Goal: Entertainment & Leisure: Consume media (video, audio)

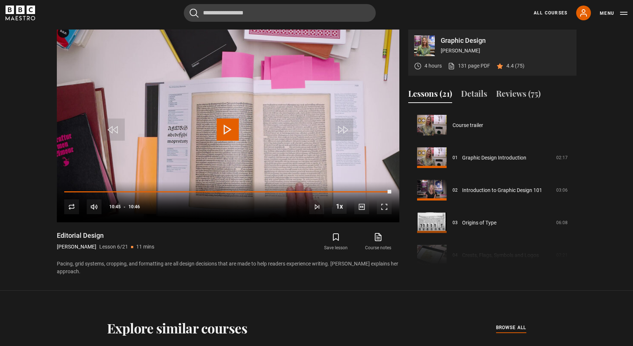
scroll to position [163, 0]
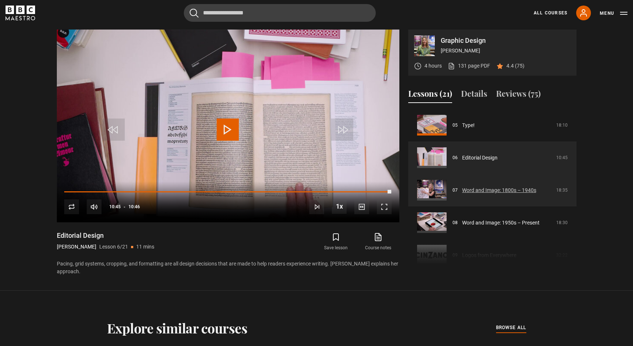
click at [487, 189] on link "Word and Image: 1800s – 1940s" at bounding box center [499, 191] width 74 height 8
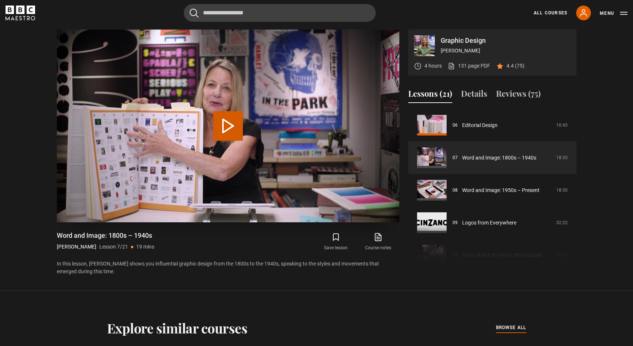
click at [228, 125] on button "Play Lesson Word and Image: 1800s – 1940s" at bounding box center [228, 126] width 30 height 30
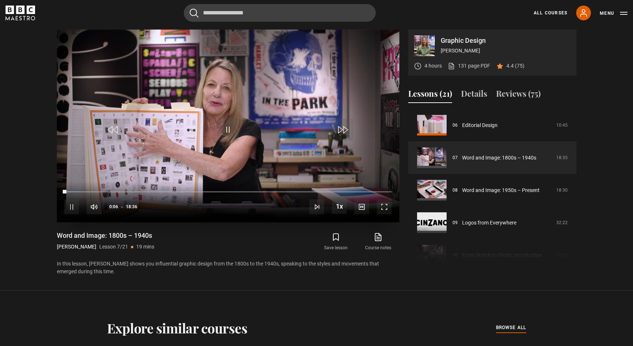
click at [383, 209] on span "Video Player" at bounding box center [384, 206] width 15 height 15
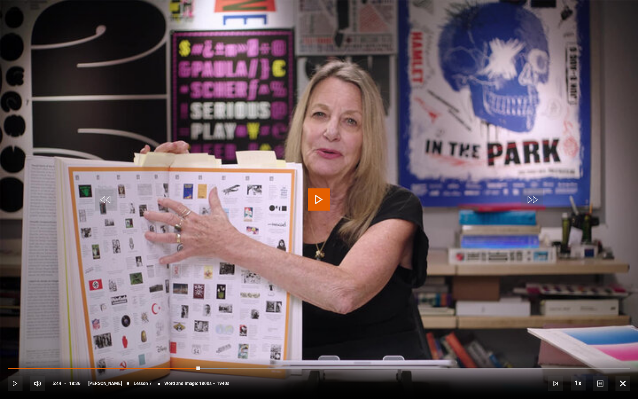
click at [318, 197] on span "Video Player" at bounding box center [319, 199] width 22 height 22
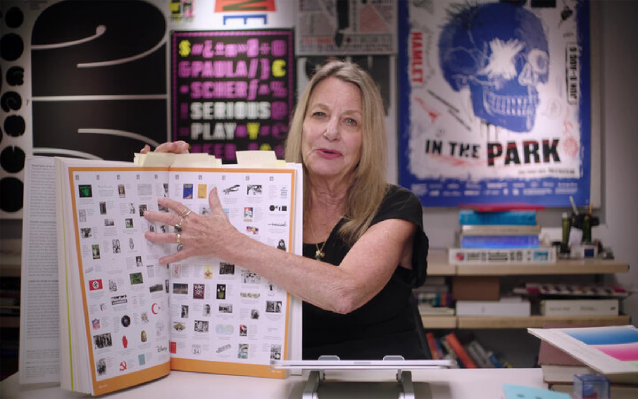
click at [497, 157] on video "Video Player" at bounding box center [319, 199] width 638 height 399
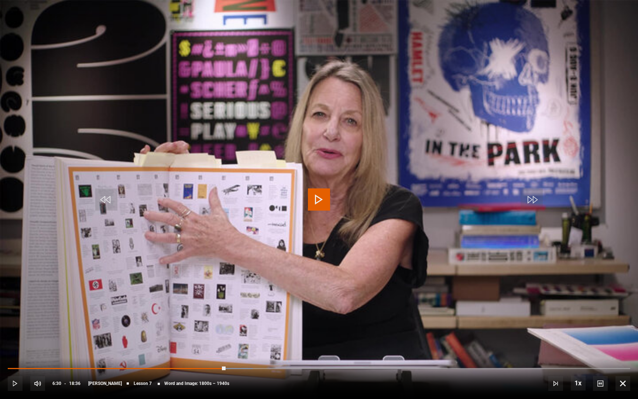
click at [317, 201] on span "Video Player" at bounding box center [319, 199] width 22 height 22
click at [322, 200] on span "Video Player" at bounding box center [319, 199] width 22 height 22
click at [317, 202] on span "Video Player" at bounding box center [319, 199] width 22 height 22
click at [472, 146] on video "Video Player" at bounding box center [319, 199] width 638 height 399
click at [389, 114] on video "Video Player" at bounding box center [319, 199] width 638 height 399
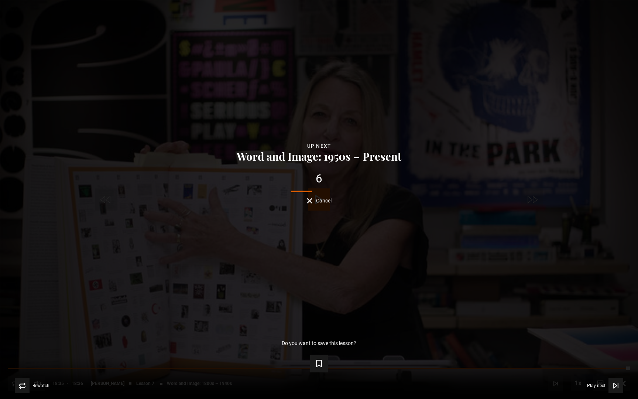
click at [310, 202] on button "Cancel" at bounding box center [319, 201] width 25 height 6
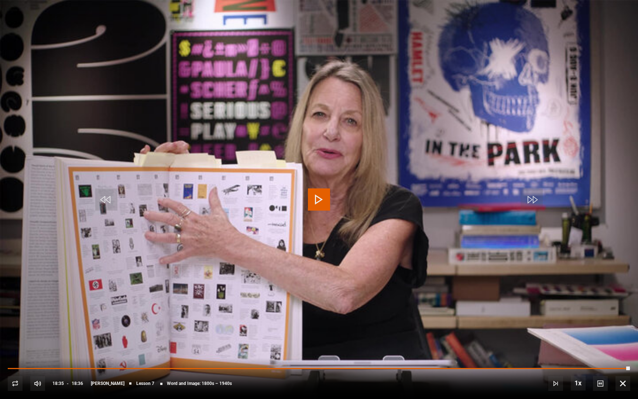
click at [623, 346] on span "Video Player" at bounding box center [623, 383] width 15 height 15
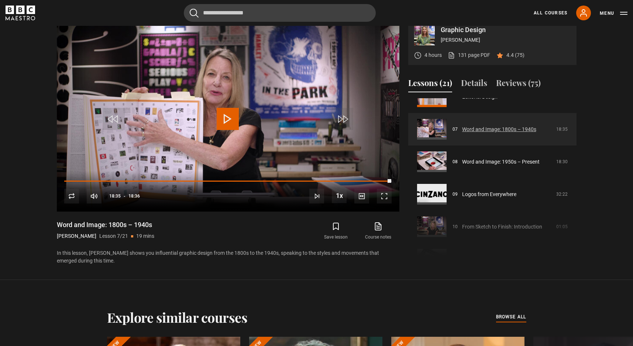
scroll to position [215, 0]
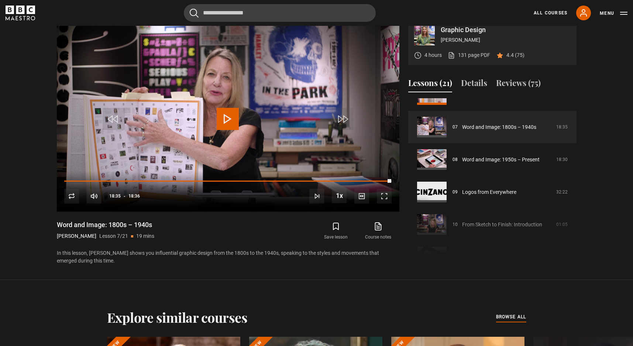
click at [613, 137] on section "Graphic Design [PERSON_NAME] 4 hours 131 page PDF (opens in new tab) 4.4 (75) V…" at bounding box center [316, 134] width 633 height 291
